Goal: Task Accomplishment & Management: Manage account settings

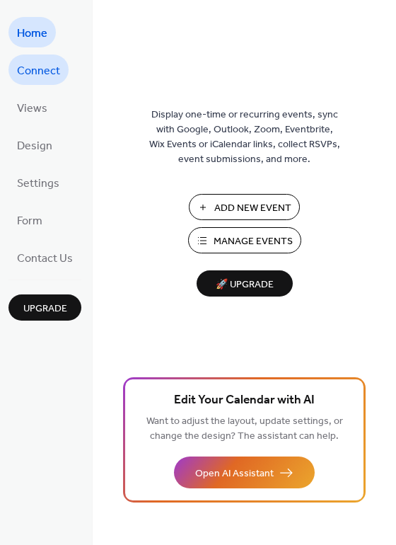
click at [43, 71] on span "Connect" at bounding box center [38, 71] width 43 height 22
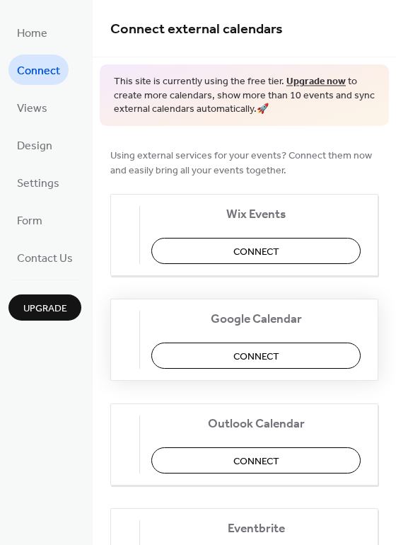
click at [224, 348] on button "Connect" at bounding box center [255, 355] width 209 height 26
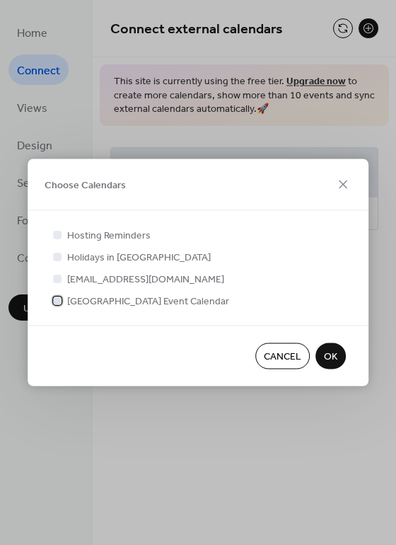
click at [60, 301] on div at bounding box center [57, 300] width 8 height 8
click at [333, 353] on span "OK" at bounding box center [330, 356] width 13 height 15
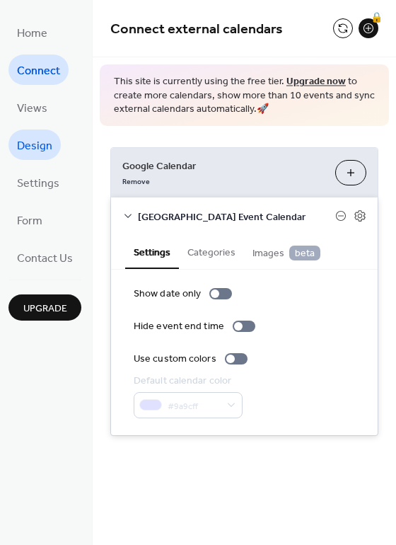
click at [41, 141] on span "Design" at bounding box center [34, 146] width 35 height 22
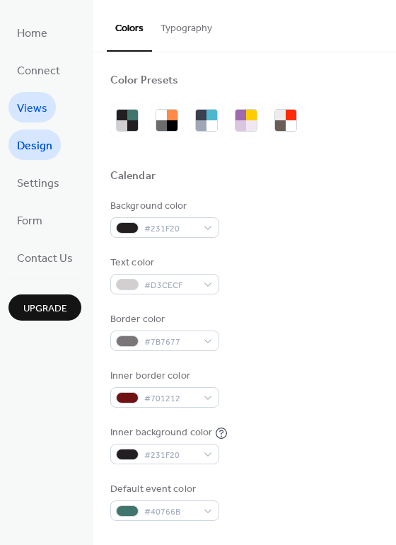
click at [39, 109] on span "Views" at bounding box center [32, 109] width 30 height 22
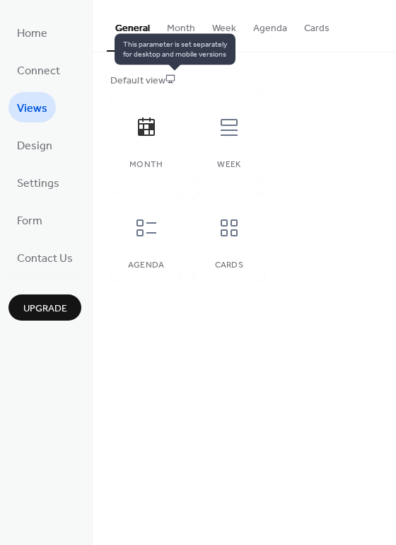
click at [170, 79] on icon at bounding box center [170, 79] width 8 height 8
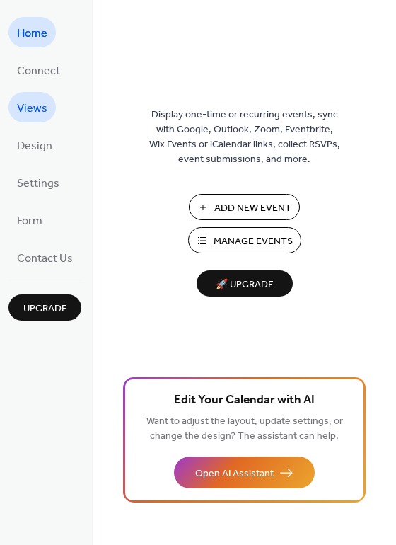
click at [25, 100] on span "Views" at bounding box center [32, 109] width 30 height 22
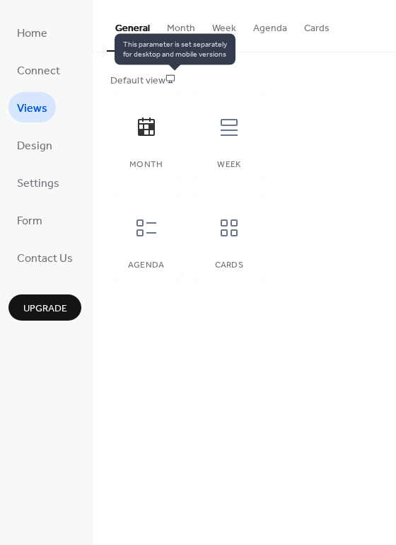
click at [175, 80] on icon at bounding box center [171, 79] width 10 height 10
click at [175, 77] on icon at bounding box center [171, 79] width 10 height 10
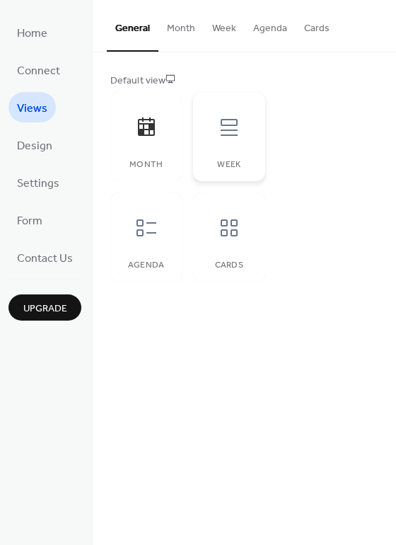
click at [248, 136] on div at bounding box center [229, 127] width 42 height 42
click at [138, 135] on icon at bounding box center [146, 126] width 17 height 18
click at [123, 228] on div "Agenda" at bounding box center [145, 236] width 71 height 89
click at [144, 128] on icon at bounding box center [146, 127] width 23 height 23
click at [54, 308] on span "Upgrade" at bounding box center [45, 308] width 44 height 15
